Goal: Task Accomplishment & Management: Complete application form

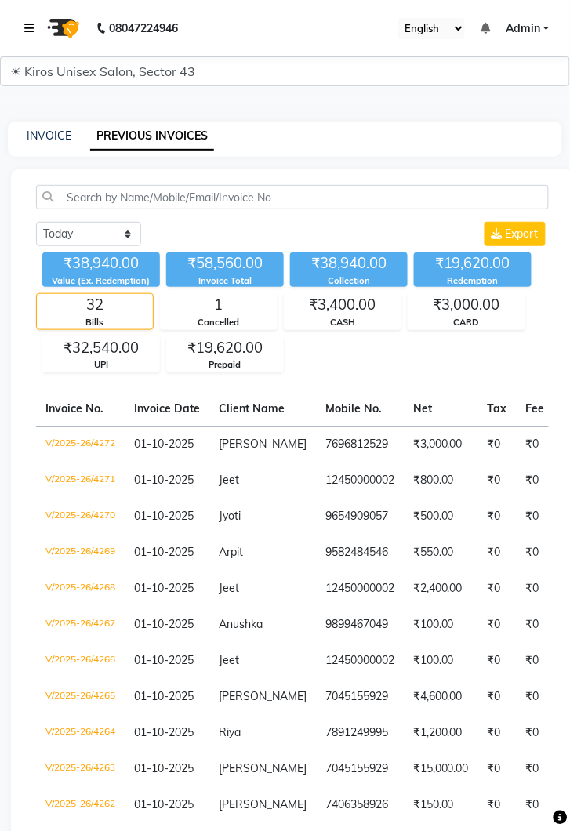
click at [33, 24] on icon at bounding box center [28, 28] width 9 height 11
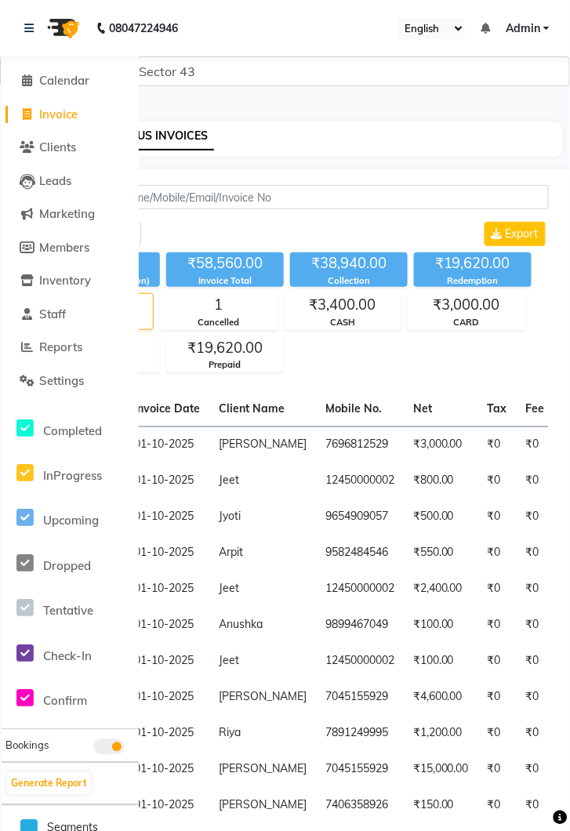
click at [78, 109] on span "Invoice" at bounding box center [58, 114] width 38 height 15
select select "service"
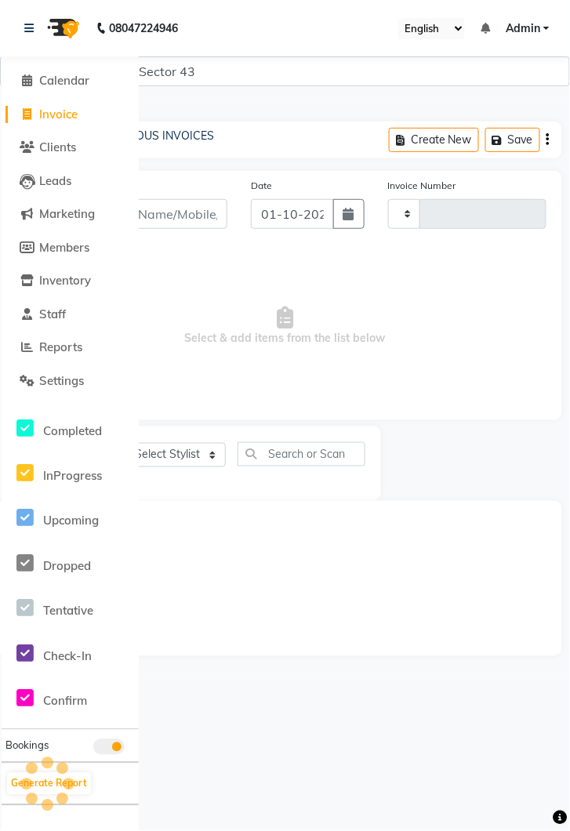
type input "4273"
select select "5694"
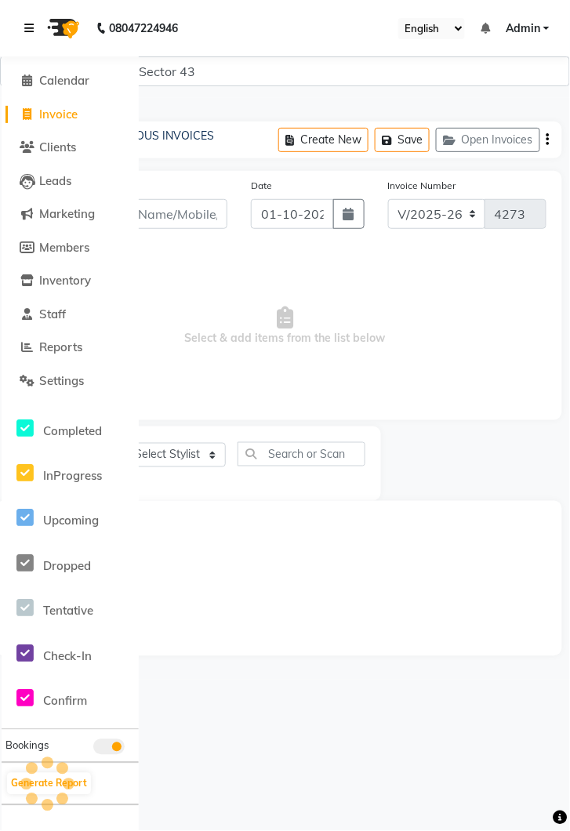
click at [34, 27] on link at bounding box center [32, 28] width 16 height 44
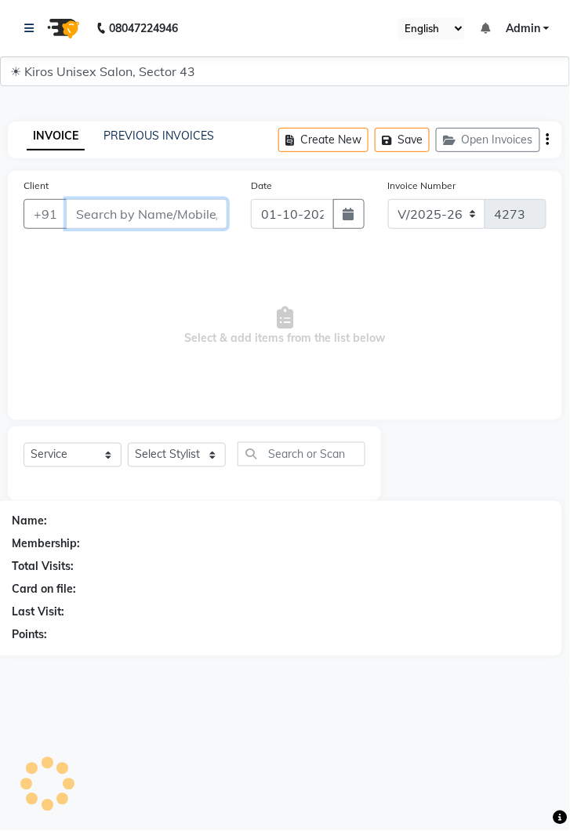
click at [134, 214] on input "Client" at bounding box center [146, 214] width 161 height 30
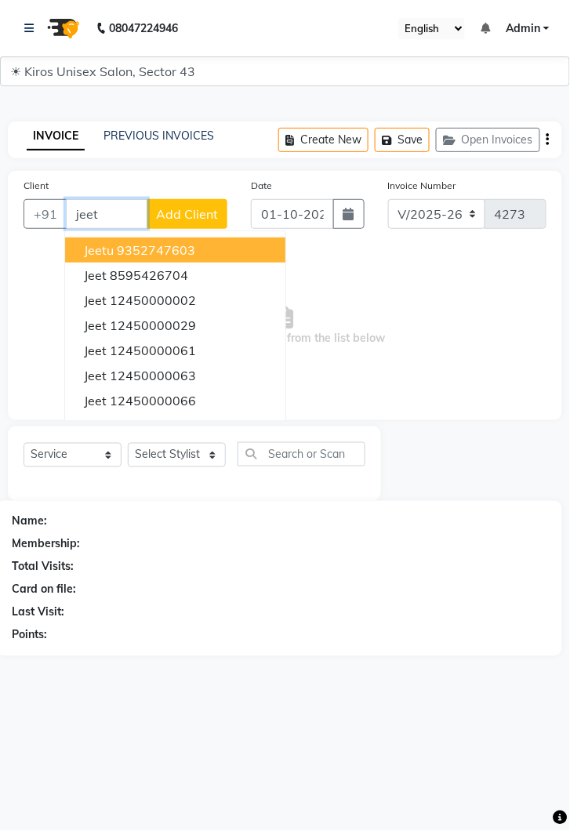
click at [155, 317] on ngb-highlight "12450000029" at bounding box center [153, 325] width 86 height 16
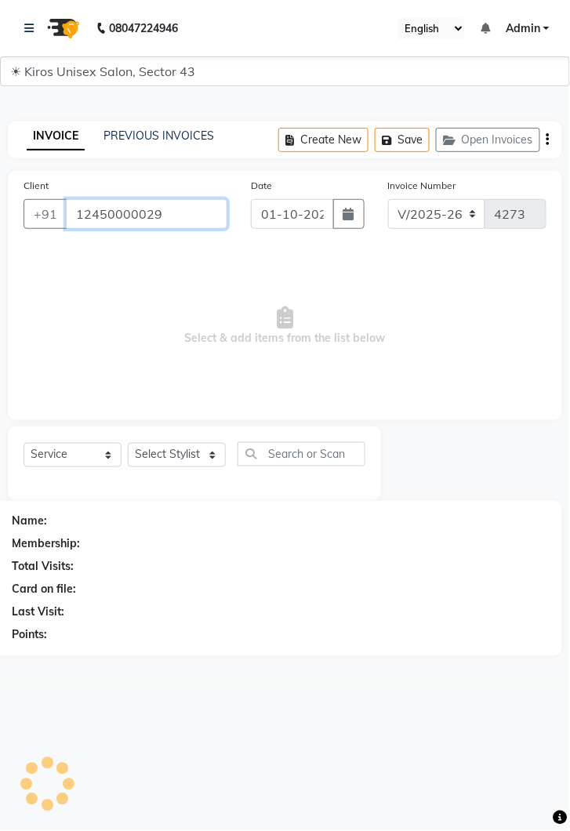
type input "12450000029"
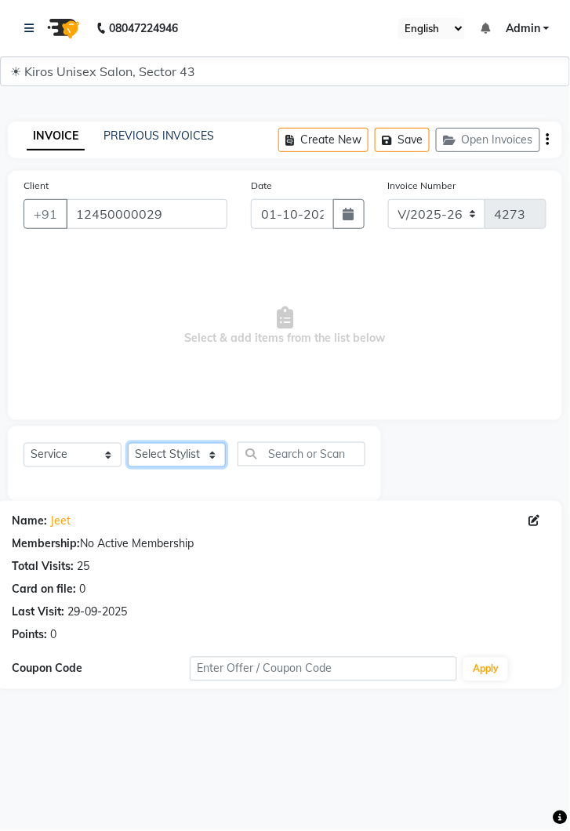
click at [213, 458] on select "Select Stylist [PERSON_NAME] [PERSON_NAME] Jeet Lalit Lamu [PERSON_NAME] [PERSO…" at bounding box center [177, 455] width 98 height 24
select select "39647"
click at [128, 443] on select "Select Stylist [PERSON_NAME] [PERSON_NAME] Jeet Lalit Lamu [PERSON_NAME] [PERSO…" at bounding box center [177, 455] width 98 height 24
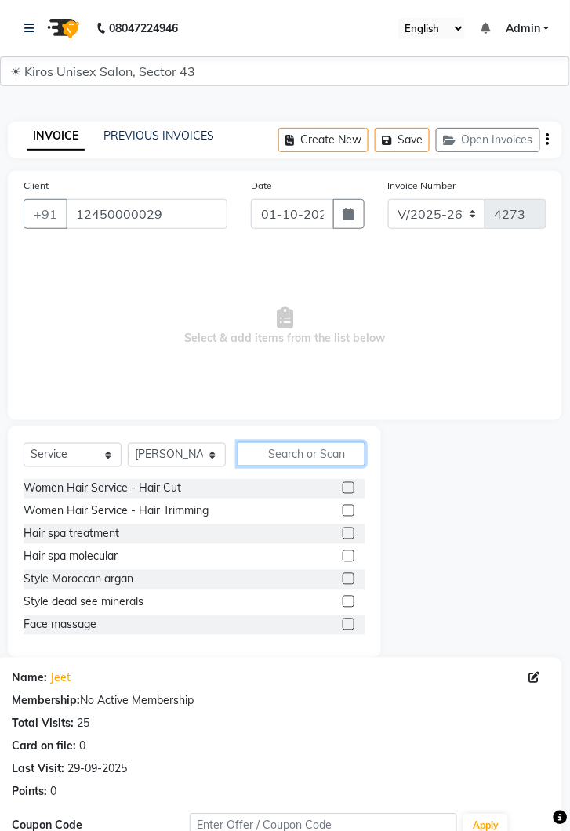
click at [316, 450] on input "text" at bounding box center [301, 454] width 128 height 24
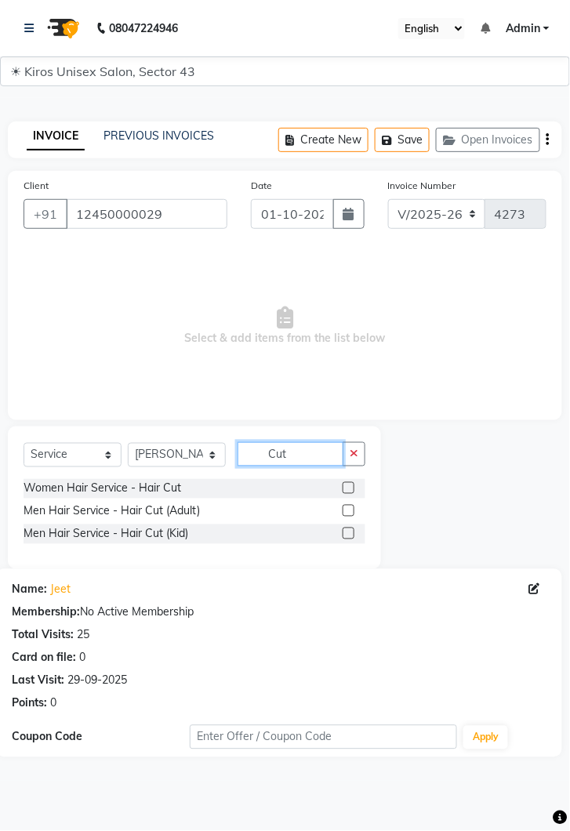
type input "Cut"
click at [351, 499] on div "Women Hair Service - Hair Cut Men Hair Service - Hair Cut (Adult) Men Hair Serv…" at bounding box center [195, 513] width 342 height 68
click at [346, 490] on label at bounding box center [348, 488] width 12 height 12
click at [346, 490] on input "checkbox" at bounding box center [347, 488] width 10 height 10
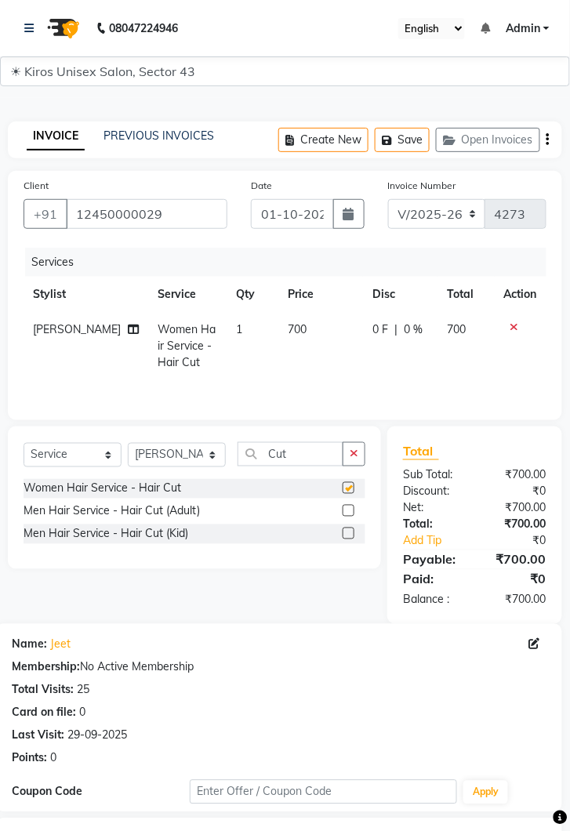
checkbox input "false"
click at [513, 323] on icon at bounding box center [514, 326] width 9 height 11
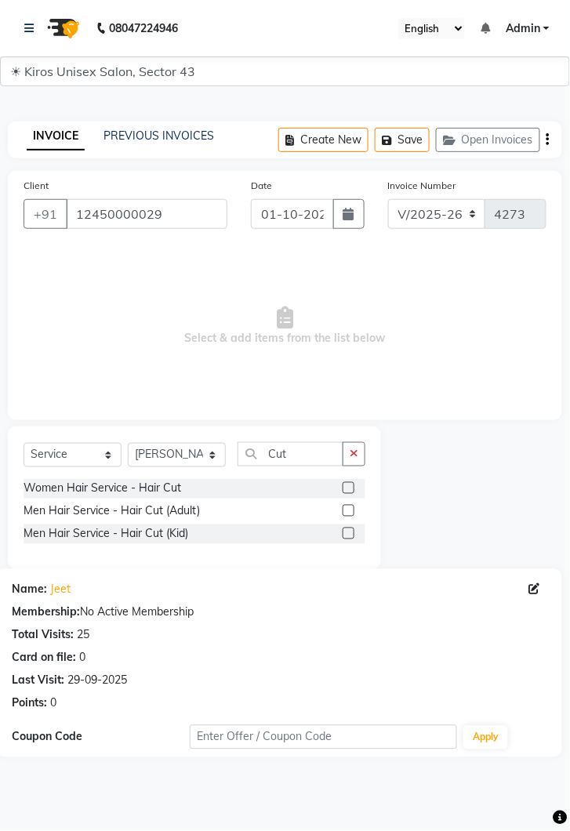
click at [347, 510] on label at bounding box center [348, 511] width 12 height 12
click at [347, 510] on input "checkbox" at bounding box center [347, 511] width 10 height 10
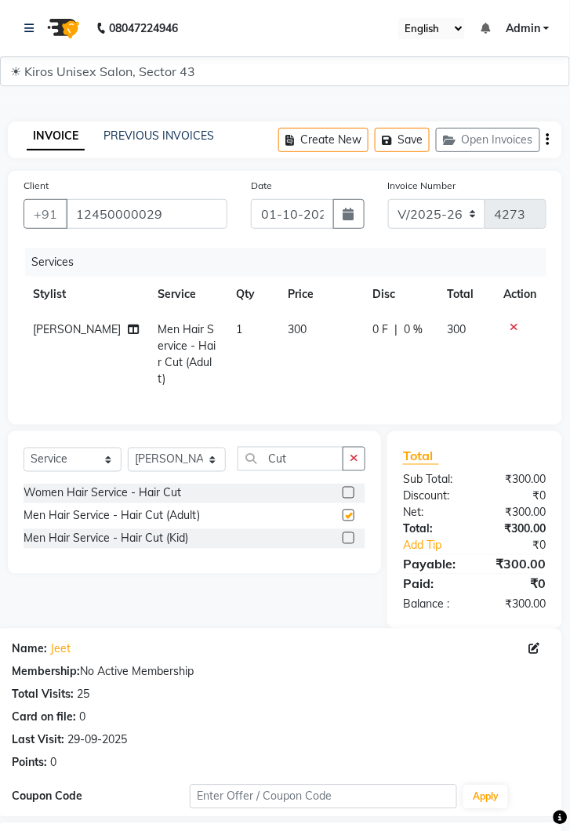
checkbox input "false"
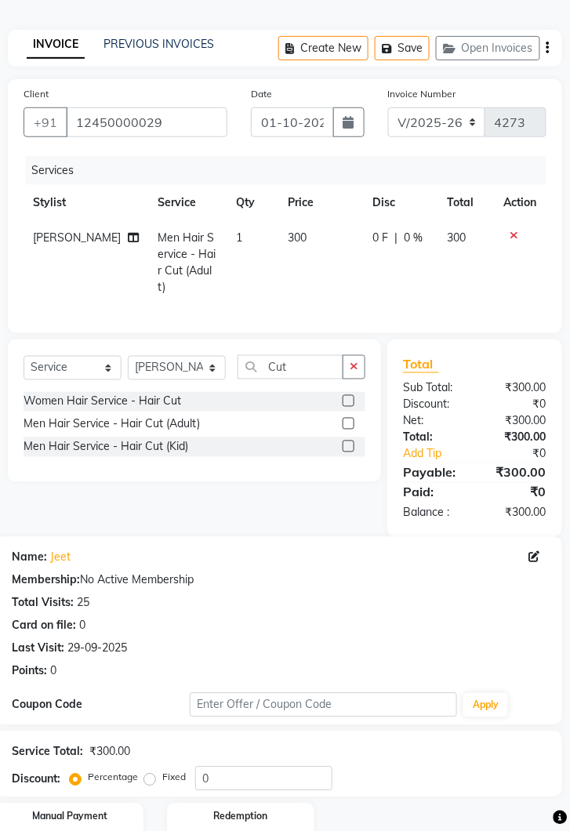
scroll to position [150, 0]
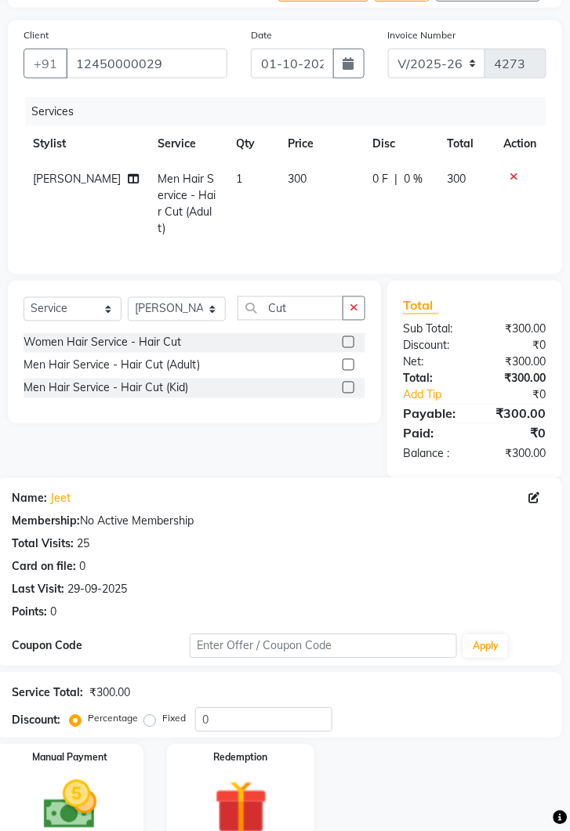
click at [92, 787] on img at bounding box center [70, 805] width 87 height 62
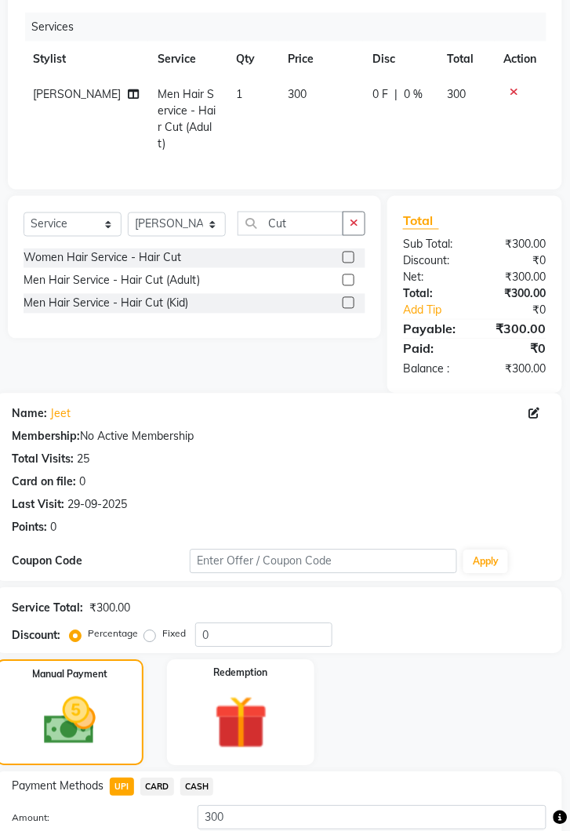
scroll to position [273, 0]
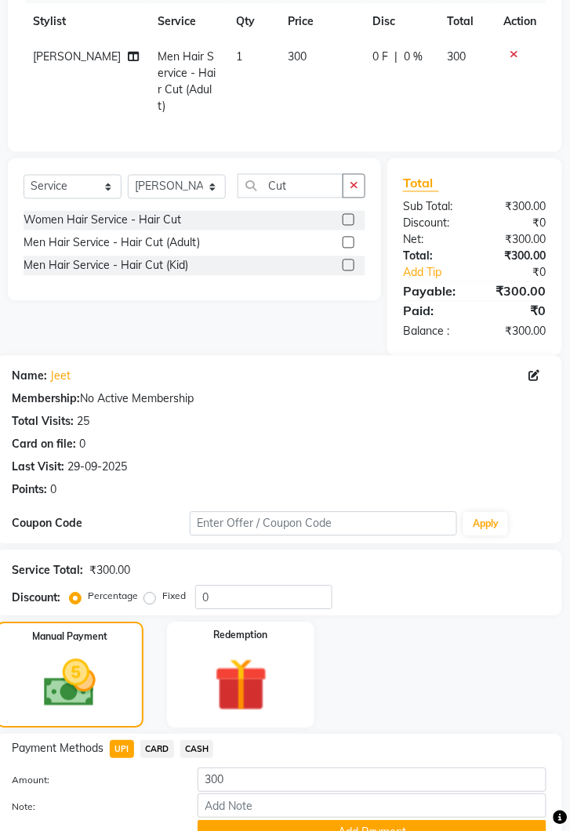
click at [422, 830] on button "Add Payment" at bounding box center [371, 832] width 349 height 24
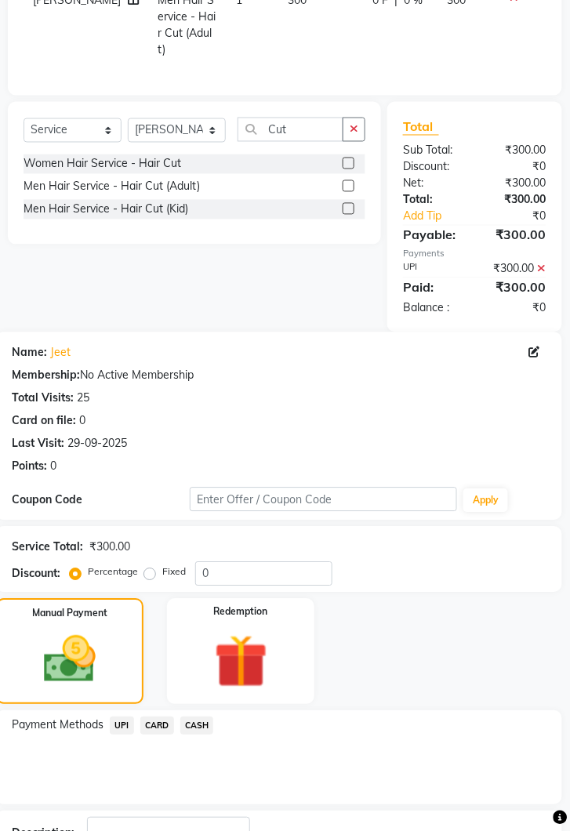
scroll to position [371, 0]
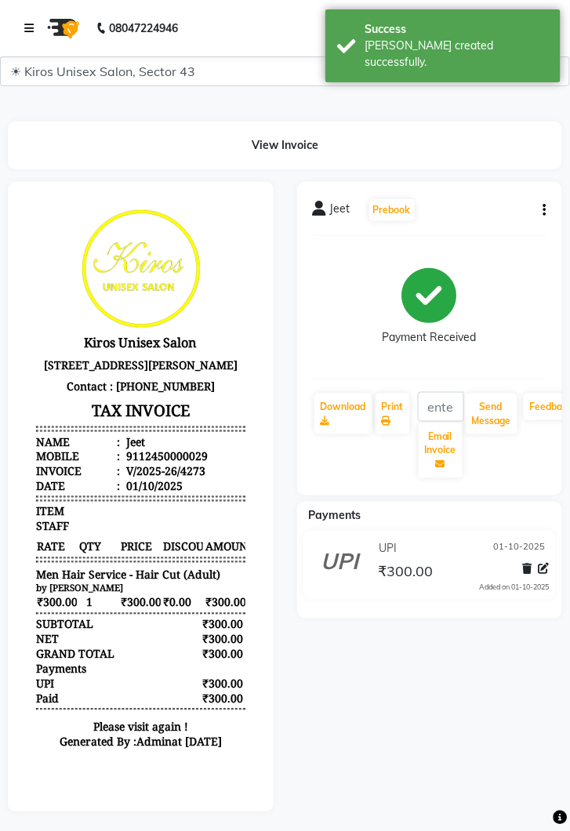
click at [37, 23] on link at bounding box center [32, 28] width 16 height 44
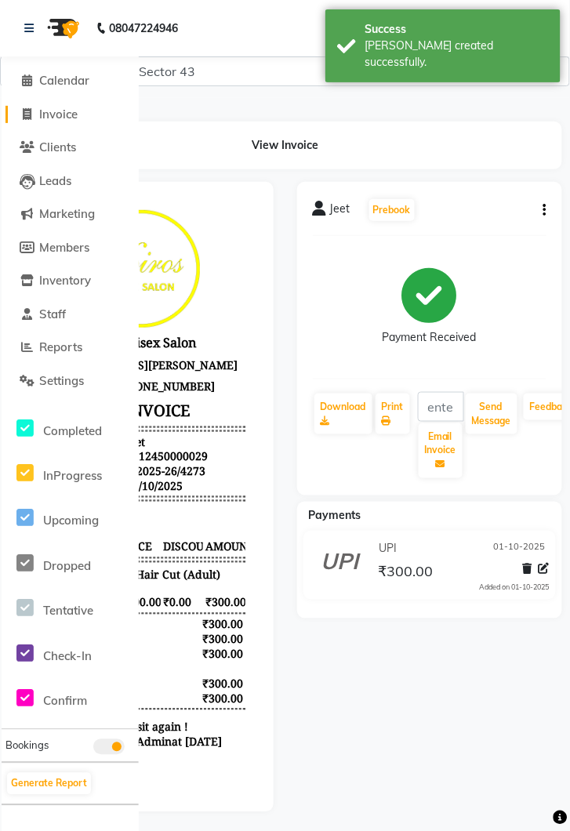
click at [66, 114] on span "Invoice" at bounding box center [58, 114] width 38 height 15
select select "service"
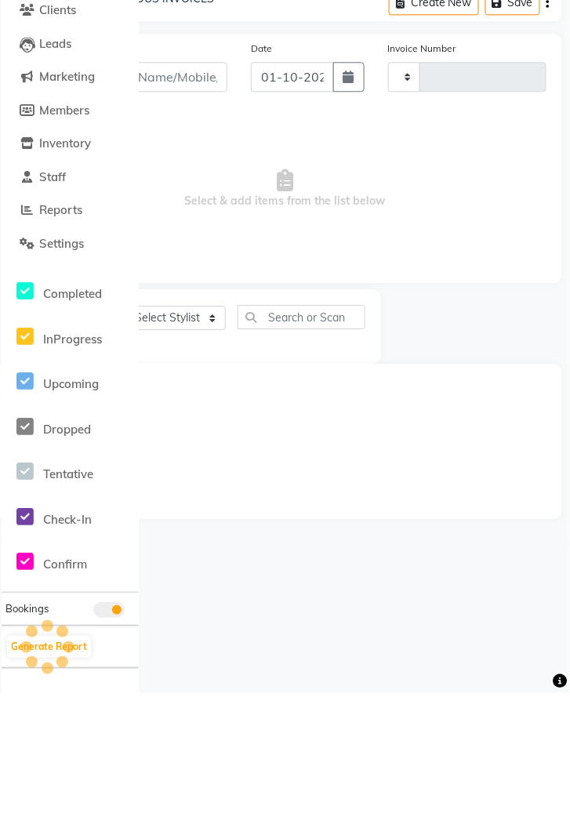
type input "4274"
select select "5694"
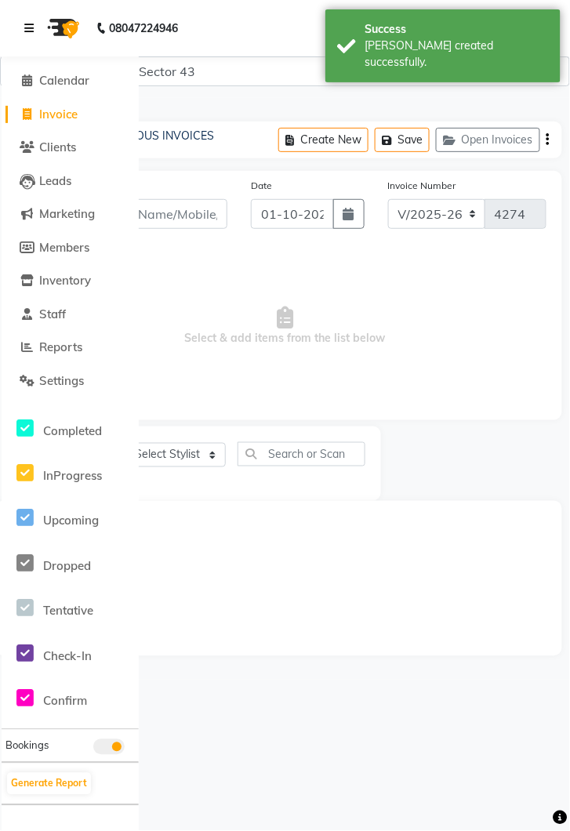
click at [33, 26] on icon at bounding box center [28, 28] width 9 height 11
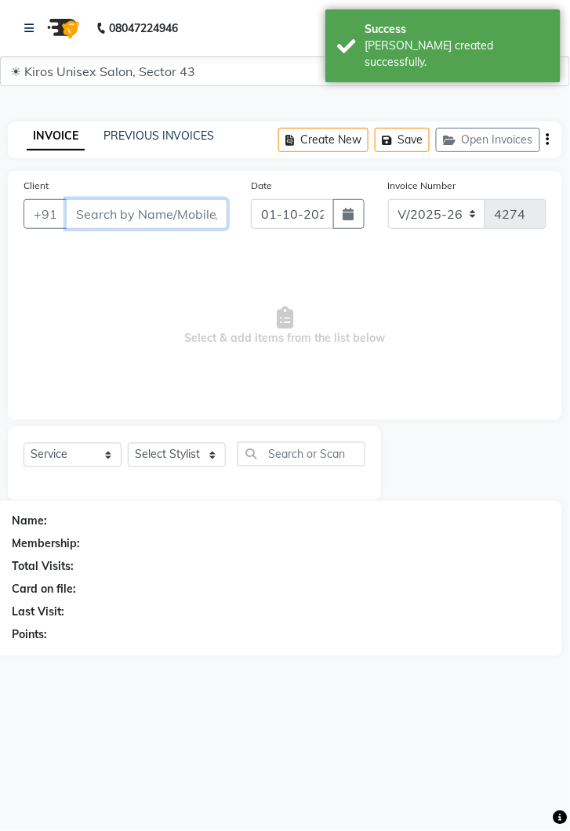
click at [143, 218] on input "Client" at bounding box center [146, 214] width 161 height 30
click at [136, 215] on input "Client" at bounding box center [146, 214] width 161 height 30
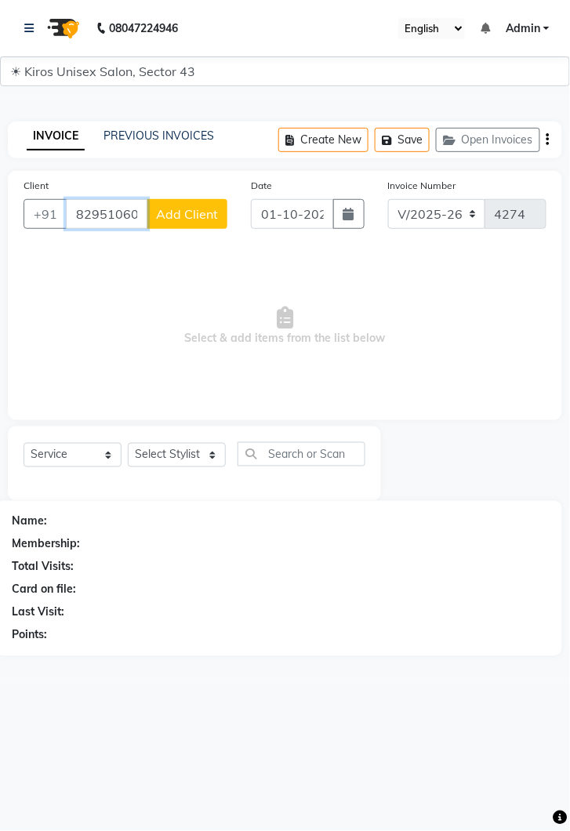
type input "8295106057"
click at [172, 209] on span "Add Client" at bounding box center [187, 214] width 62 height 16
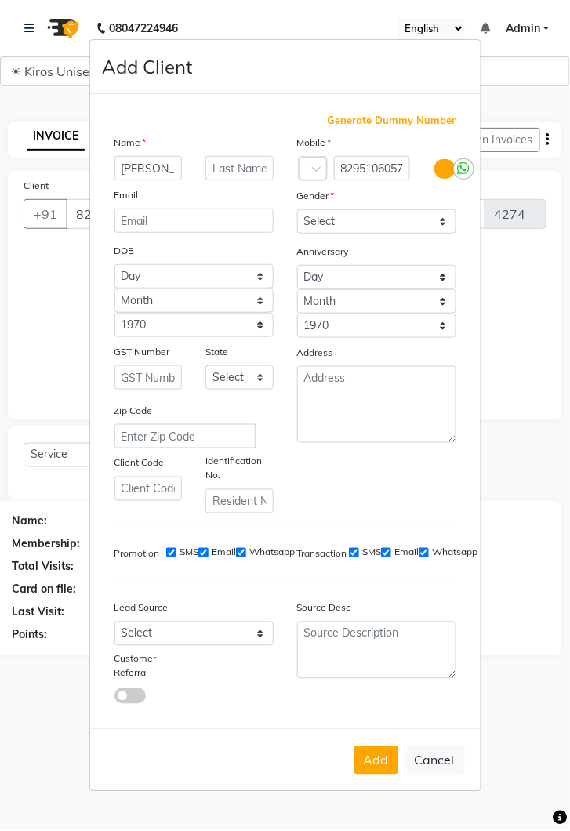
type input "[PERSON_NAME]"
click at [449, 233] on select "Select [DEMOGRAPHIC_DATA] [DEMOGRAPHIC_DATA] Other Prefer Not To Say" at bounding box center [376, 221] width 159 height 24
select select "[DEMOGRAPHIC_DATA]"
click at [297, 233] on select "Select [DEMOGRAPHIC_DATA] [DEMOGRAPHIC_DATA] Other Prefer Not To Say" at bounding box center [376, 221] width 159 height 24
click at [384, 774] on button "Add" at bounding box center [376, 760] width 44 height 28
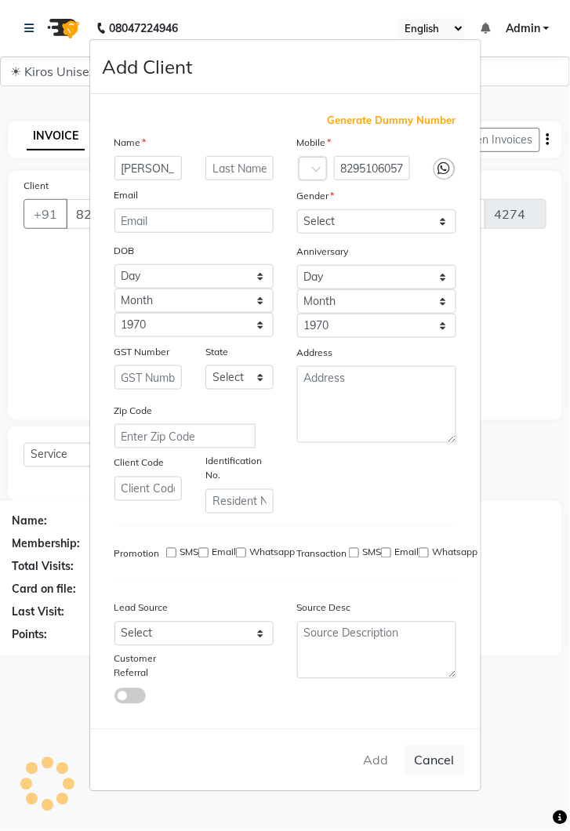
select select
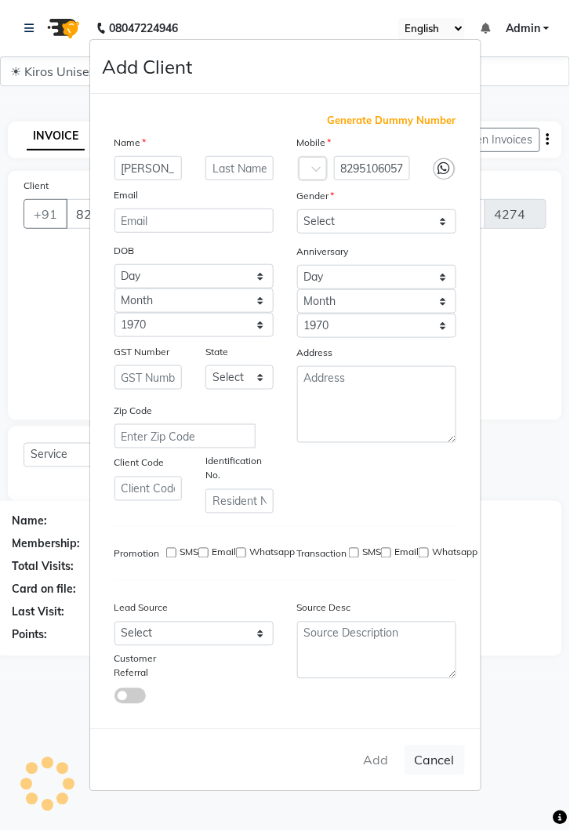
select select
checkbox input "false"
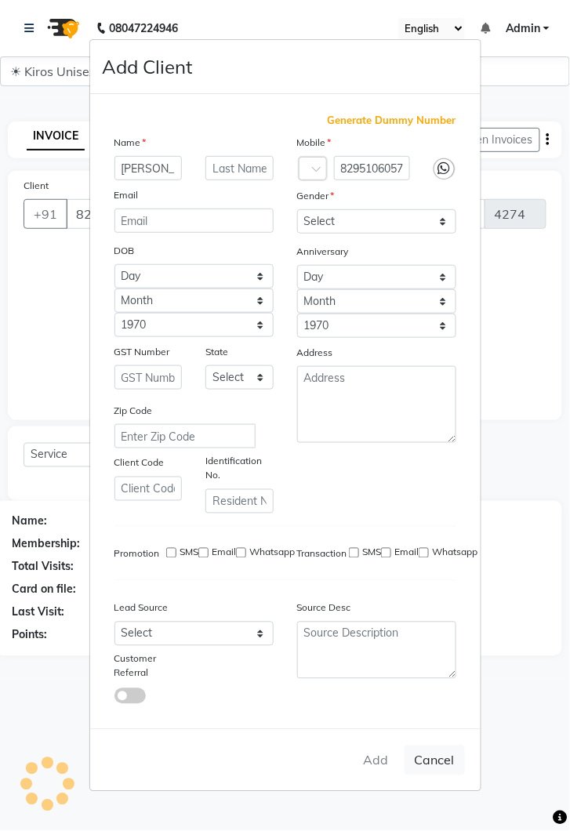
checkbox input "false"
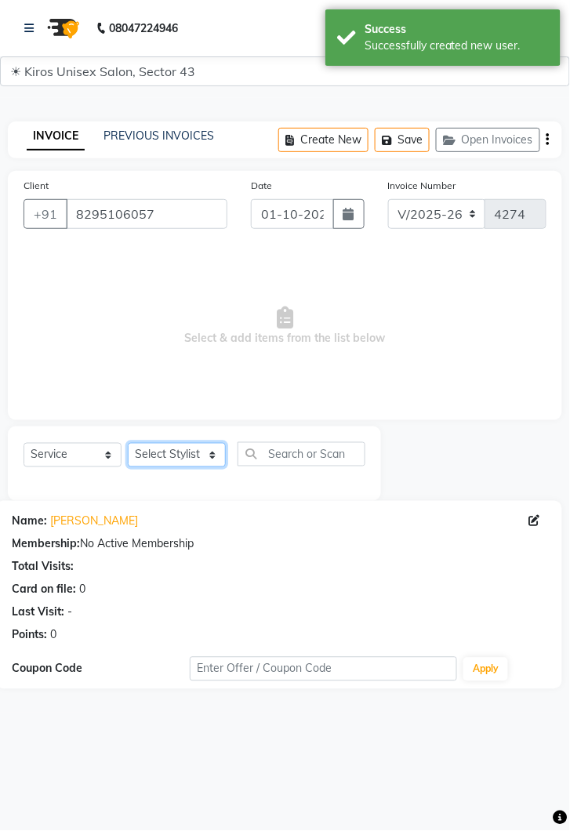
click at [213, 454] on select "Select Stylist [PERSON_NAME] [PERSON_NAME] Jeet Lalit Lamu [PERSON_NAME] [PERSO…" at bounding box center [177, 455] width 98 height 24
select select "89444"
click at [128, 443] on select "Select Stylist [PERSON_NAME] [PERSON_NAME] Jeet Lalit Lamu [PERSON_NAME] [PERSO…" at bounding box center [177, 455] width 98 height 24
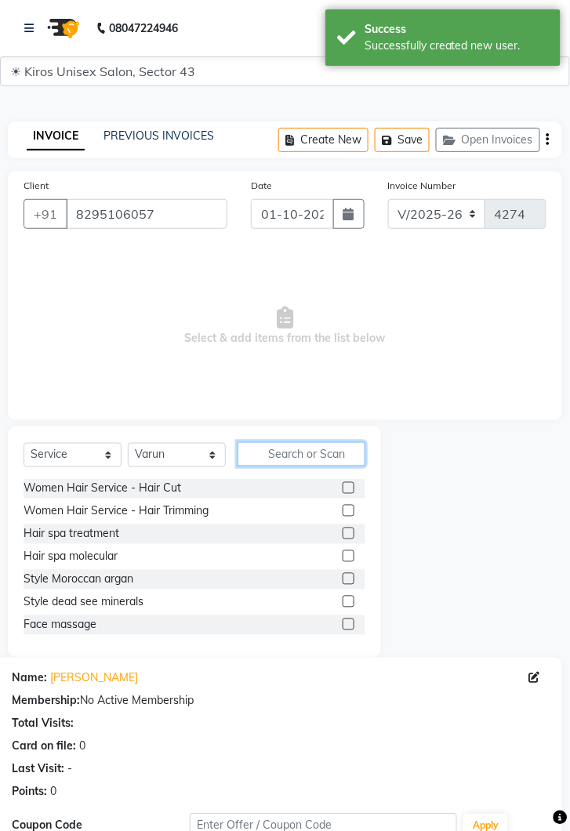
click at [306, 454] on input "text" at bounding box center [301, 454] width 128 height 24
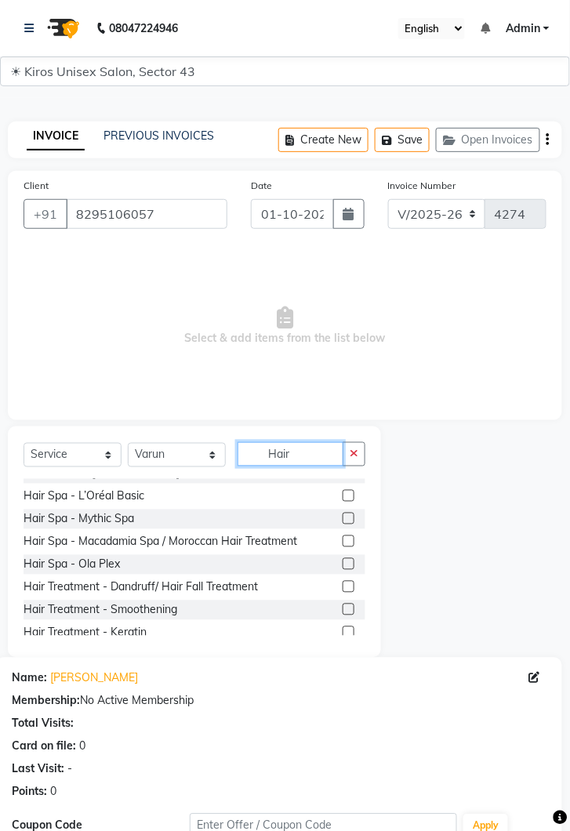
scroll to position [236, 0]
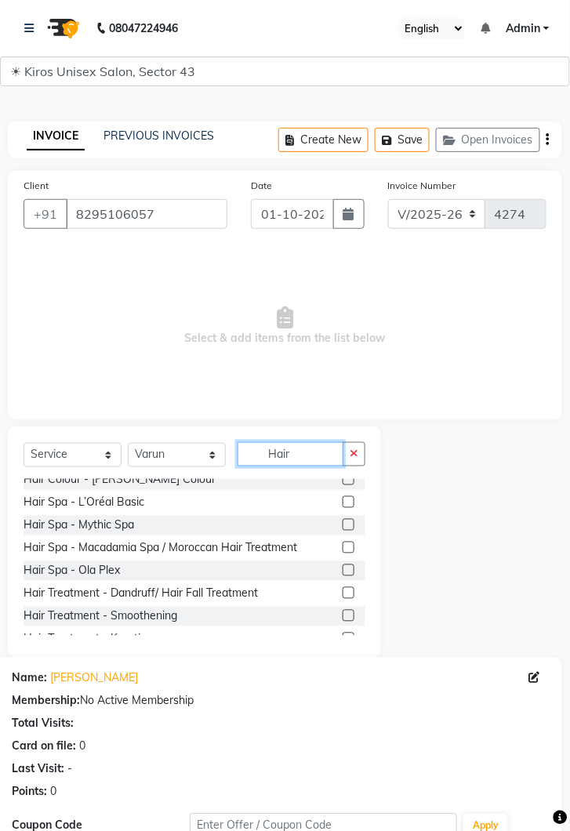
type input "Hair"
click at [346, 508] on label at bounding box center [348, 502] width 12 height 12
click at [346, 508] on input "checkbox" at bounding box center [347, 503] width 10 height 10
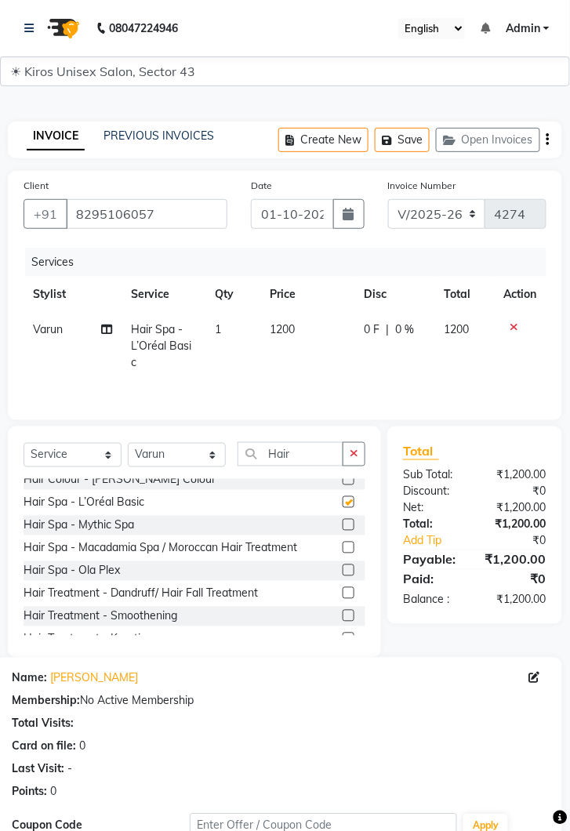
checkbox input "false"
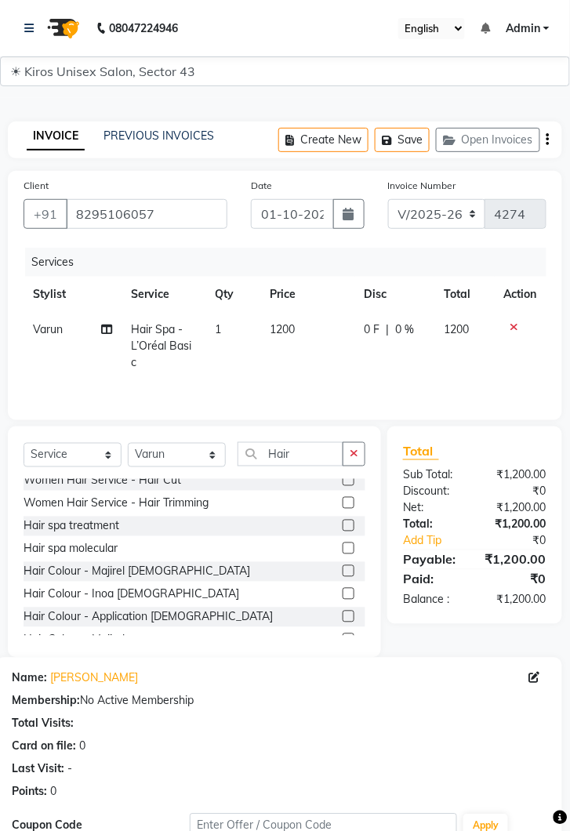
scroll to position [0, 0]
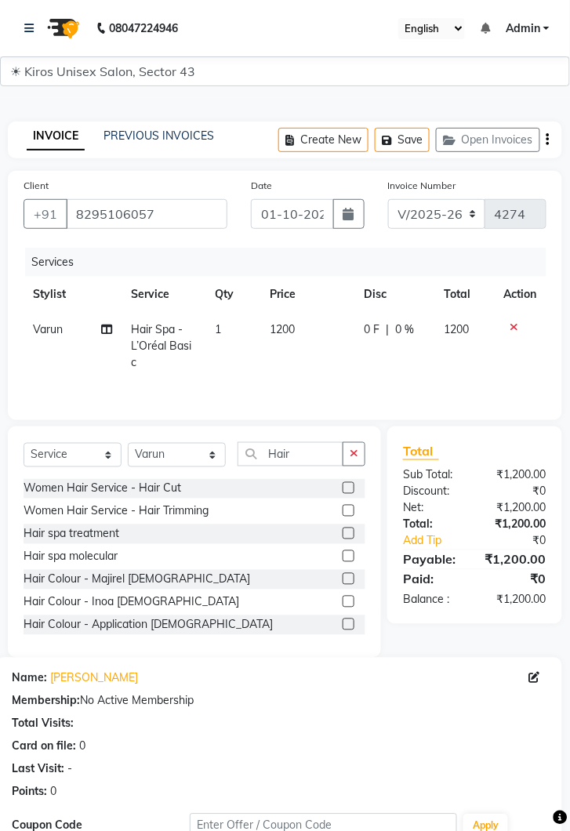
click at [347, 533] on label at bounding box center [348, 533] width 12 height 12
click at [347, 533] on input "checkbox" at bounding box center [347, 534] width 10 height 10
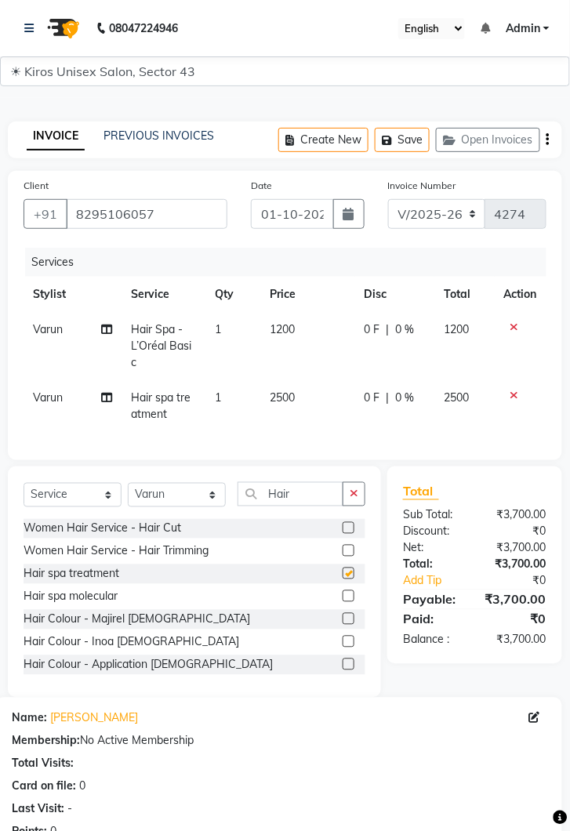
checkbox input "false"
click at [515, 325] on icon at bounding box center [514, 326] width 9 height 11
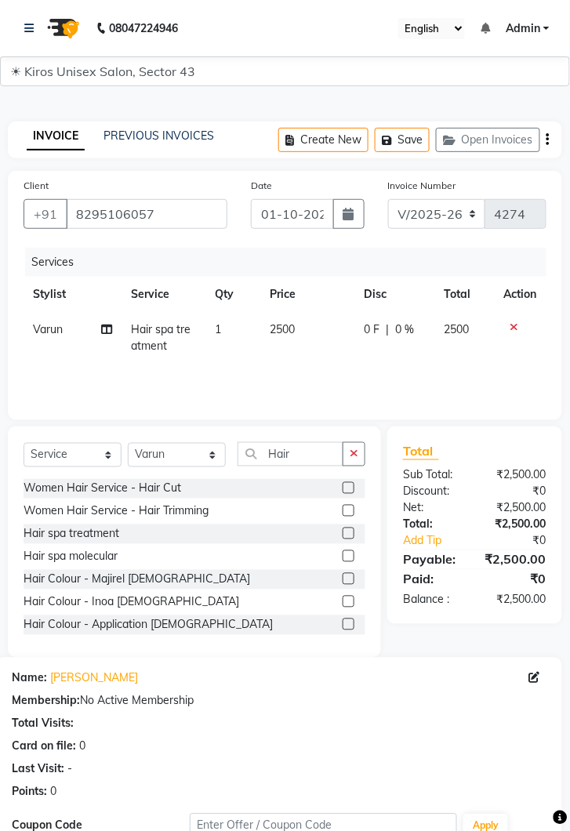
click at [314, 330] on td "2500" at bounding box center [308, 338] width 94 height 52
select select "89444"
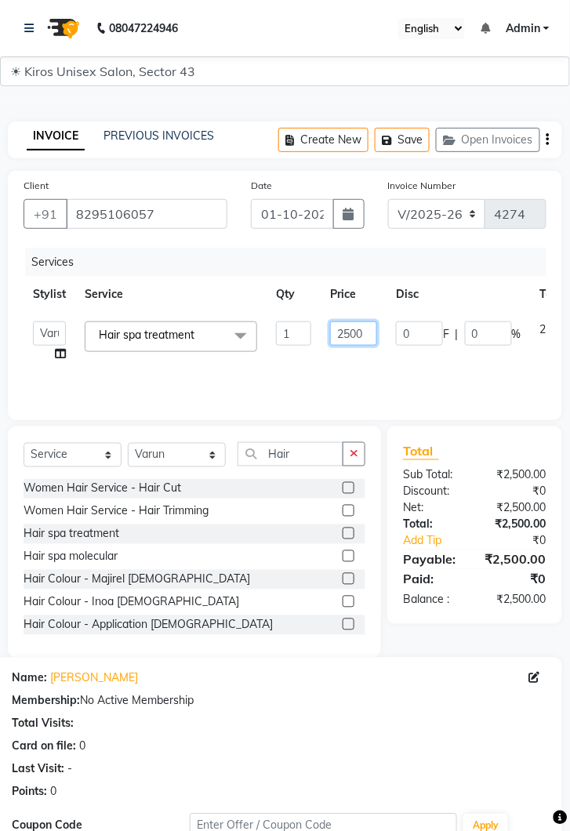
click at [368, 329] on input "2500" at bounding box center [353, 333] width 47 height 24
type input "2800"
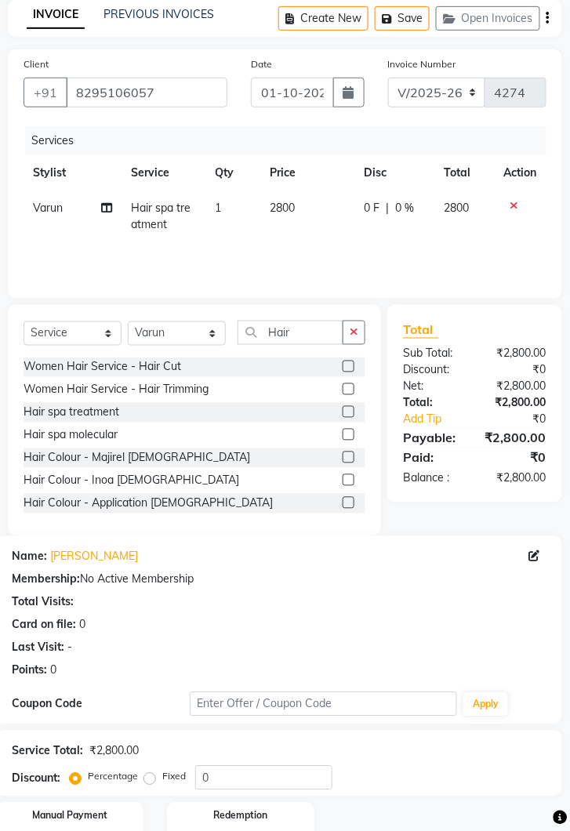
scroll to position [185, 0]
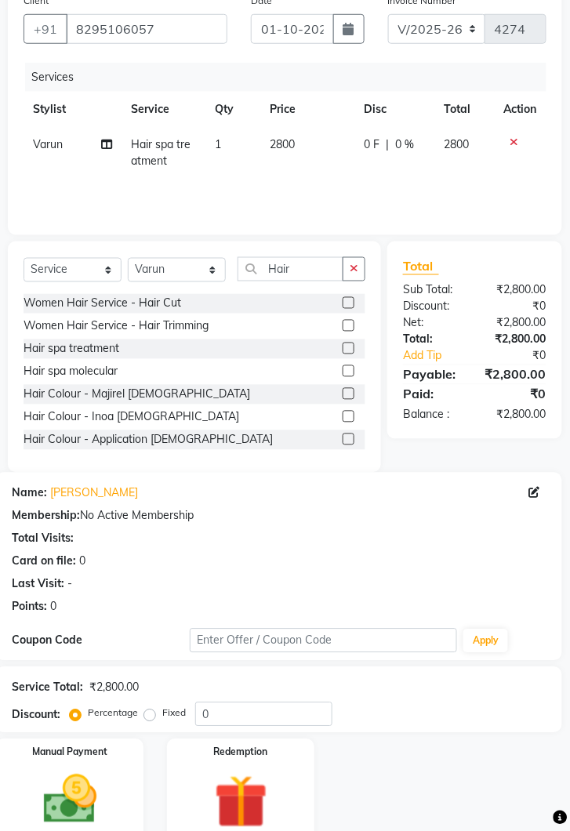
click at [108, 794] on img at bounding box center [70, 800] width 87 height 62
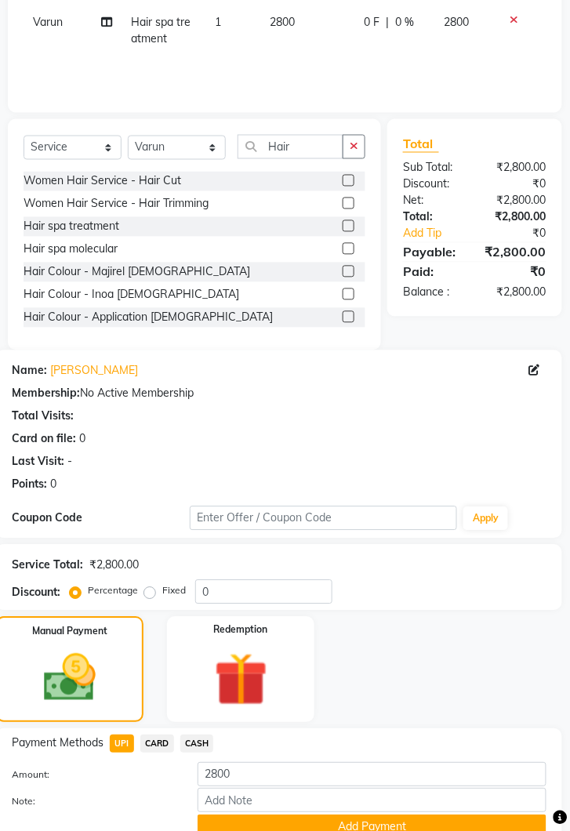
click at [384, 820] on button "Add Payment" at bounding box center [371, 827] width 349 height 24
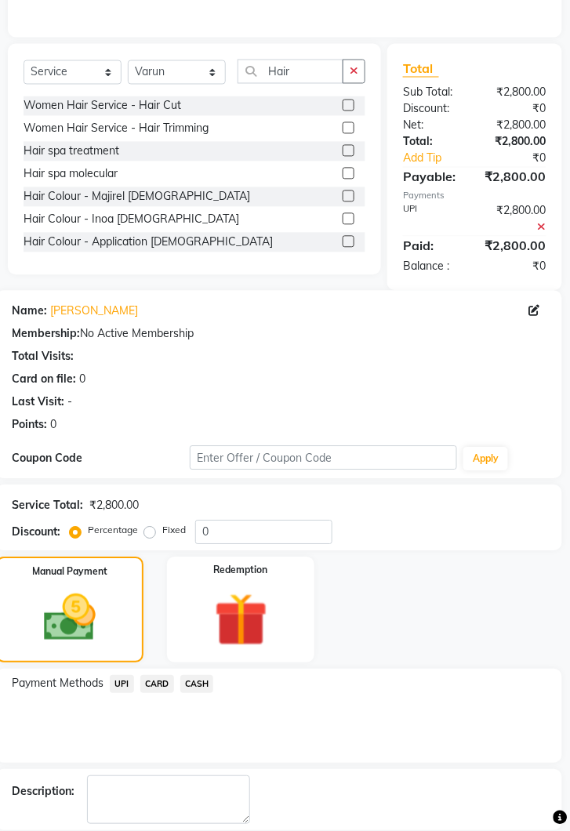
scroll to position [389, 0]
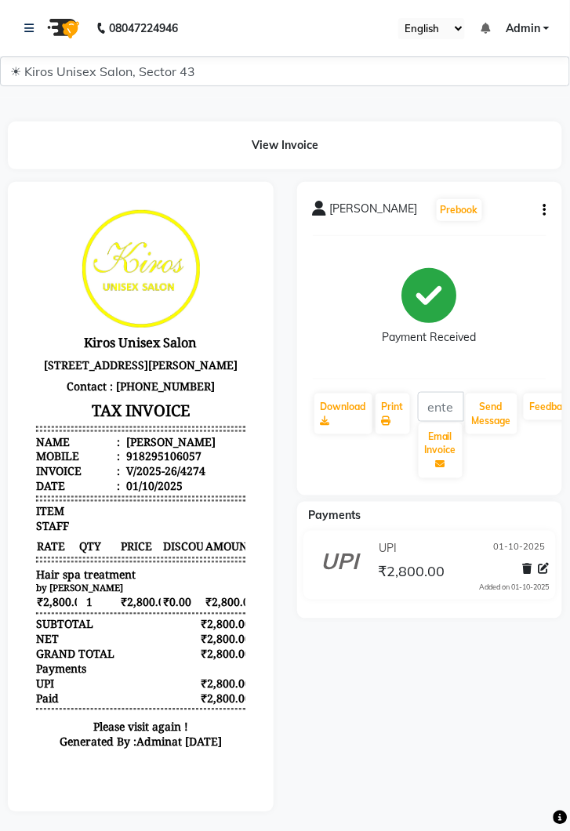
click at [82, 423] on h3 "TAX INVOICE" at bounding box center [139, 409] width 209 height 27
